Goal: Task Accomplishment & Management: Manage account settings

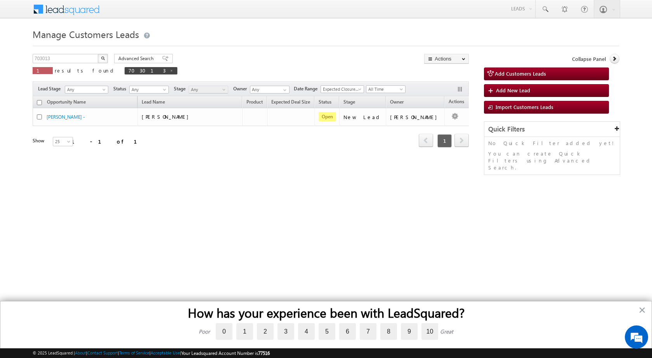
click at [103, 57] on img "button" at bounding box center [103, 58] width 4 height 4
drag, startPoint x: 63, startPoint y: 59, endPoint x: 0, endPoint y: 53, distance: 63.1
click at [0, 53] on body "Menu Shubham Khandare sitar a8@ks erve." at bounding box center [326, 110] width 652 height 220
paste input "1837"
type input "701837"
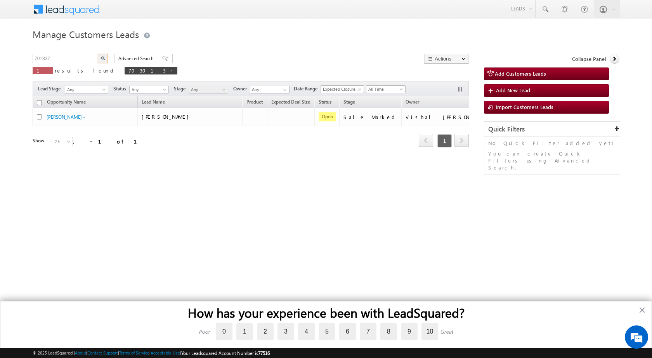
click at [98, 54] on button "button" at bounding box center [103, 58] width 10 height 9
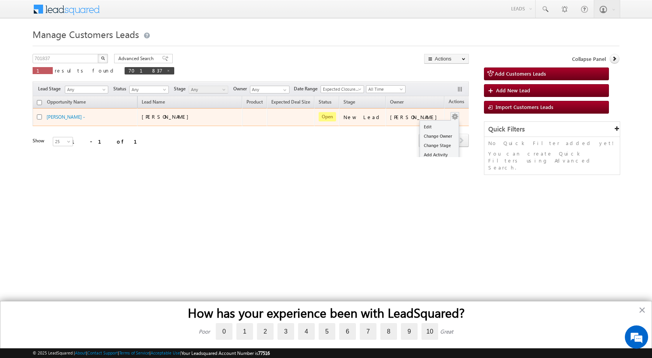
click at [451, 117] on span at bounding box center [455, 116] width 9 height 9
click at [422, 128] on link "Edit" at bounding box center [439, 126] width 39 height 9
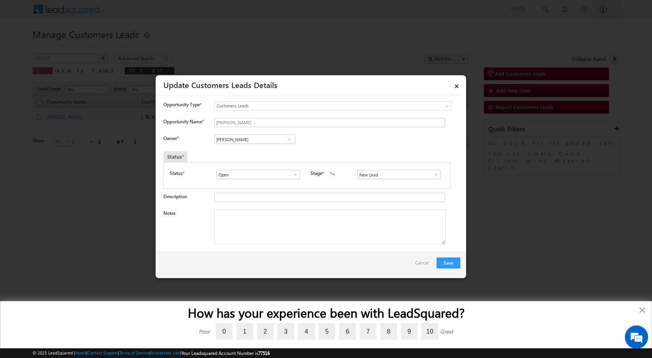
click at [438, 175] on div "New Lead Interested Pending Documents Sales Marked Pending for Follow-Up Not Co…" at bounding box center [400, 174] width 87 height 9
click at [436, 175] on span at bounding box center [436, 175] width 8 height 6
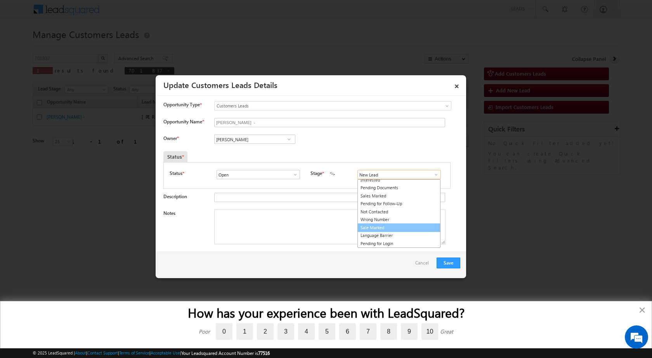
click at [374, 227] on link "Sale Marked" at bounding box center [398, 228] width 83 height 9
type input "Sale Marked"
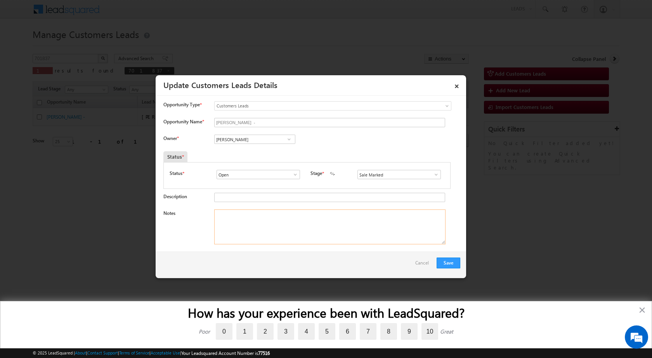
click at [227, 223] on textarea "Notes" at bounding box center [329, 227] width 231 height 35
paste textarea "701837 - VB_KnowMore - Ashok Kumar - 9690983118 - AGRA 283125 - CONSTRUCTION - …"
type textarea "701837 - VB_KnowMore - Ashok Kumar - 9690983118 - AGRA 283125 - CONSTRUCTION - …"
click at [226, 271] on div "Save Cancel" at bounding box center [311, 265] width 311 height 26
click at [284, 140] on link at bounding box center [289, 139] width 10 height 8
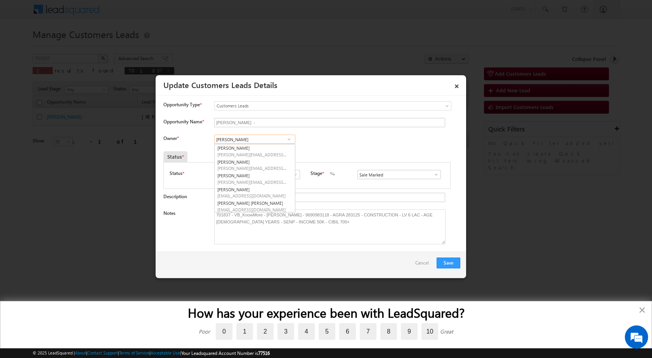
click at [251, 142] on input "[PERSON_NAME]" at bounding box center [254, 139] width 81 height 9
click at [250, 137] on input "[PERSON_NAME]" at bounding box center [254, 139] width 81 height 9
paste input "Riya Walia"
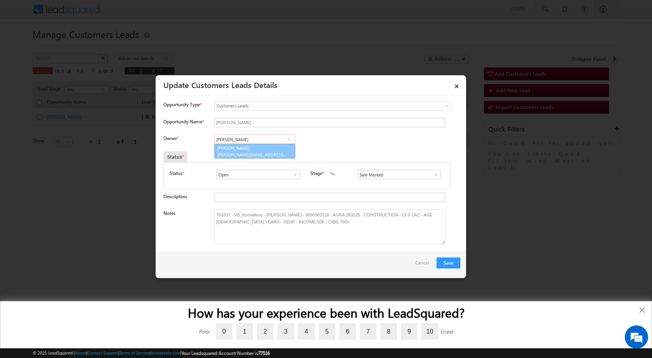
click at [227, 154] on span "riya.walia@sgrlimited.in" at bounding box center [252, 155] width 70 height 6
type input "Riya Walia"
click at [371, 156] on div "Status *" at bounding box center [269, 156] width 213 height 11
click at [450, 262] on button "Save" at bounding box center [449, 263] width 24 height 11
